Goal: Navigation & Orientation: Find specific page/section

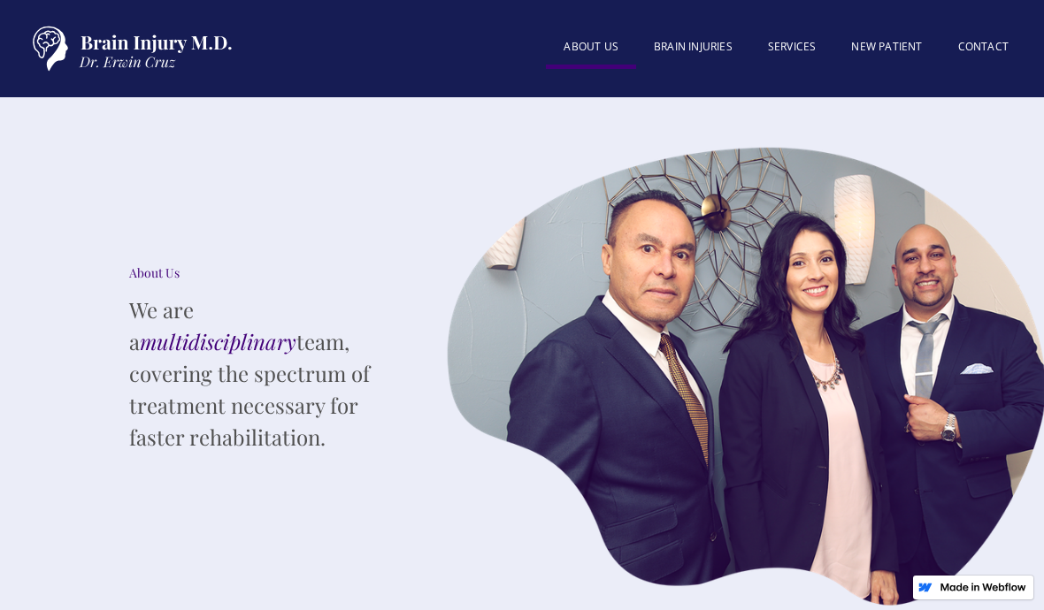
click at [793, 79] on div "About US BRAIN INJURIES SERVICES New patient Contact" at bounding box center [522, 49] width 1008 height 62
click at [792, 61] on link "SERVICES" at bounding box center [792, 48] width 84 height 38
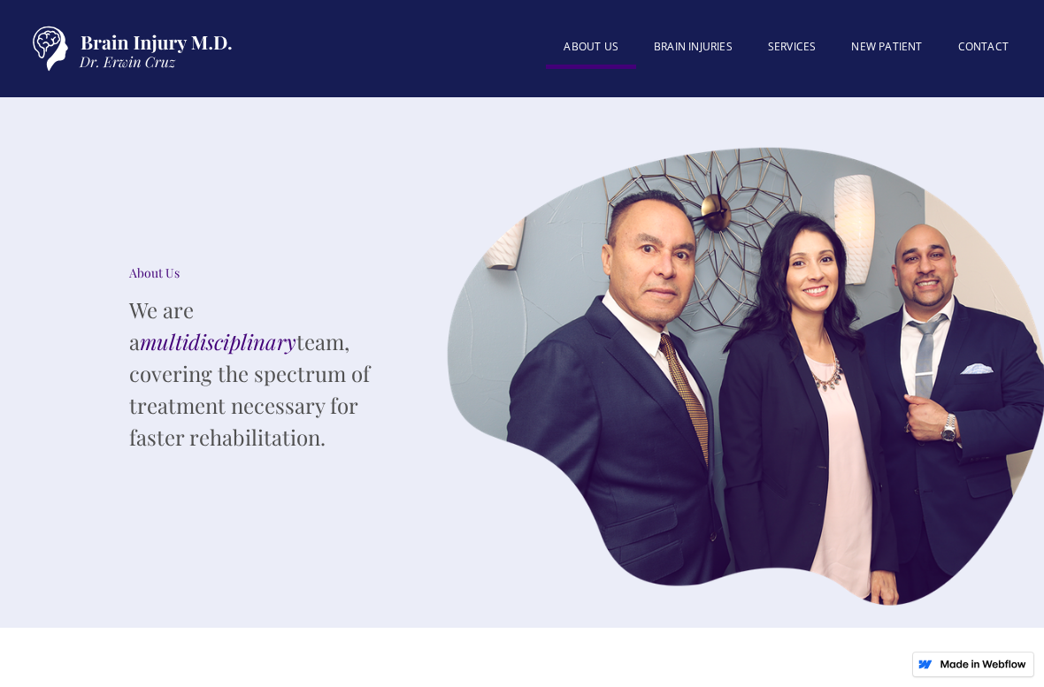
click at [78, 6] on div "About US BRAIN INJURIES SERVICES New patient Contact" at bounding box center [522, 48] width 1044 height 97
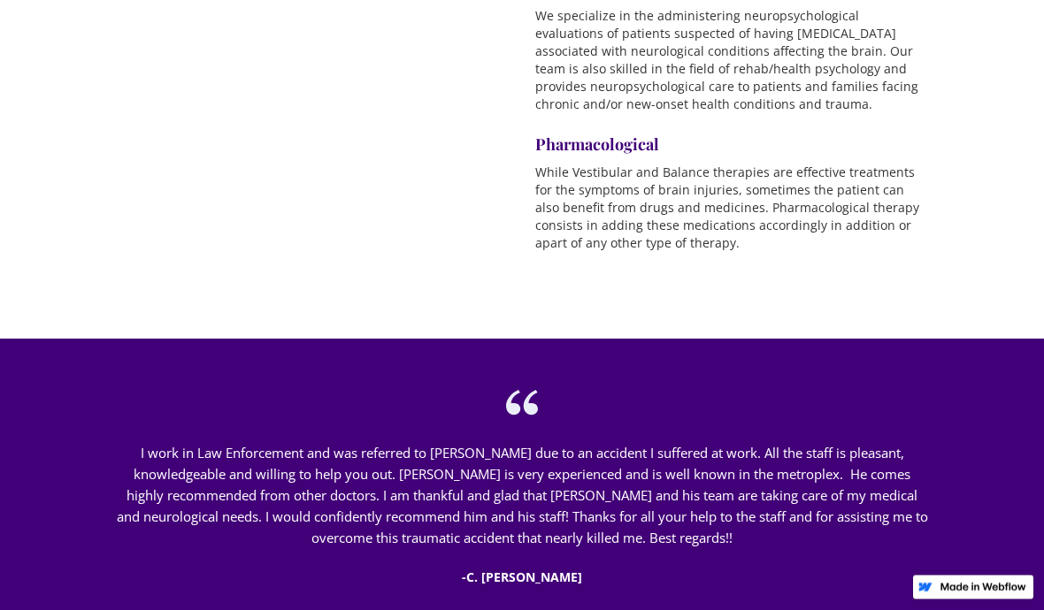
scroll to position [1641, 0]
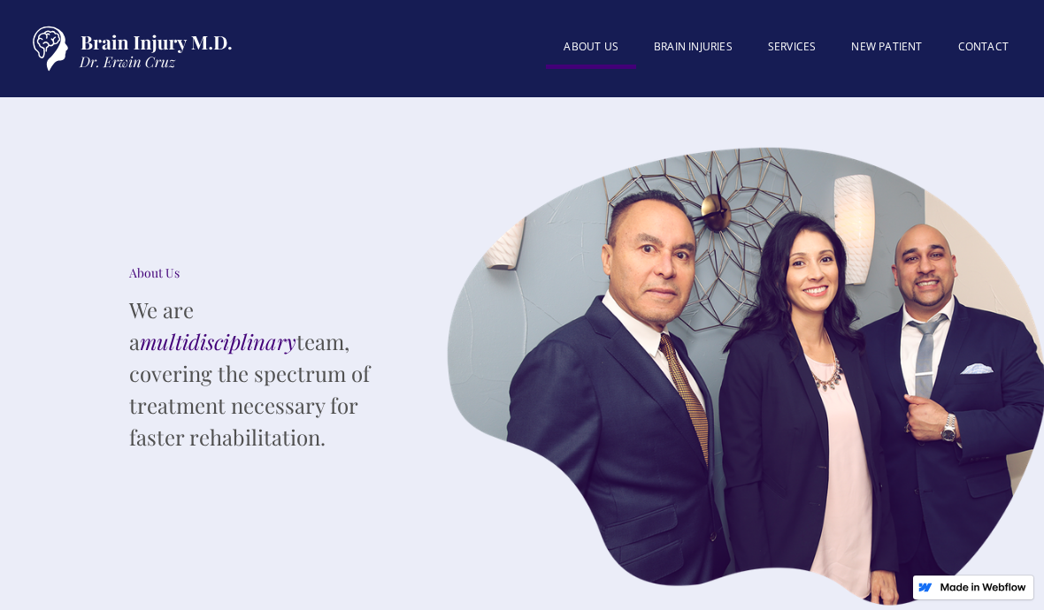
scroll to position [39, 16]
